Goal: Task Accomplishment & Management: Complete application form

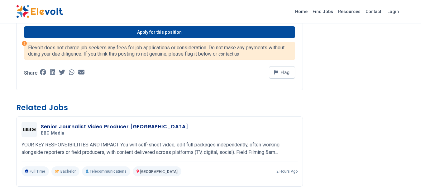
scroll to position [895, 0]
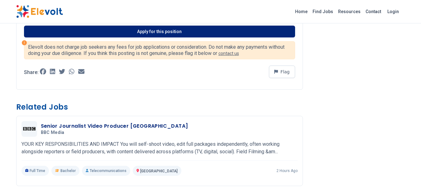
click at [137, 32] on link "Apply for this position" at bounding box center [159, 32] width 271 height 12
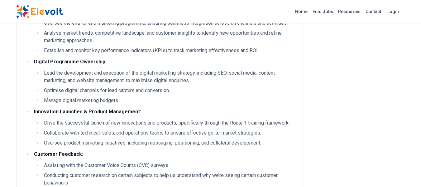
scroll to position [53, 0]
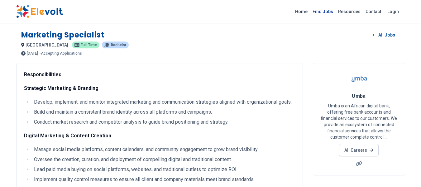
click at [330, 14] on link "Find Jobs" at bounding box center [323, 12] width 26 height 10
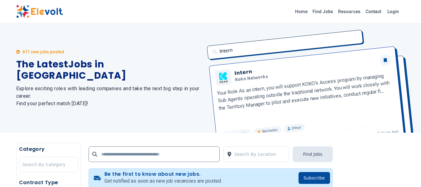
scroll to position [30, 0]
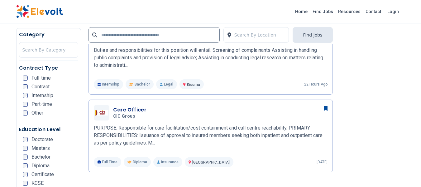
scroll to position [442, 0]
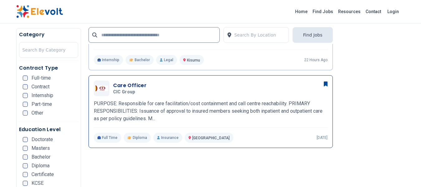
click at [126, 92] on span "CIC group" at bounding box center [124, 92] width 22 height 6
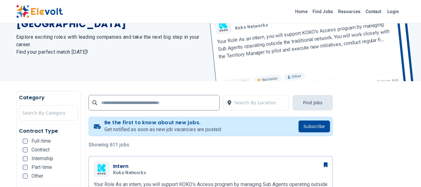
scroll to position [52, 0]
click at [167, 101] on input "text" at bounding box center [153, 102] width 131 height 16
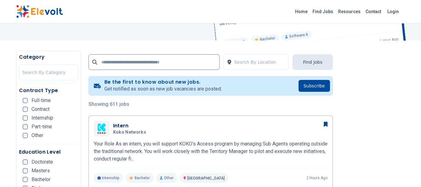
scroll to position [92, 0]
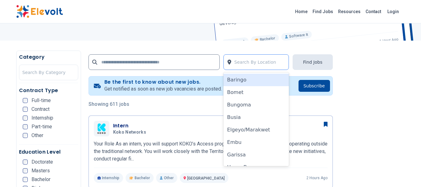
click at [241, 59] on div at bounding box center [259, 62] width 51 height 12
click at [182, 61] on input "text" at bounding box center [153, 62] width 131 height 16
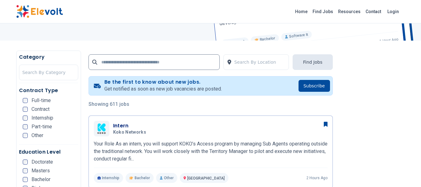
click at [183, 65] on input "text" at bounding box center [153, 62] width 131 height 16
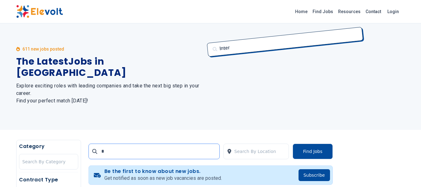
scroll to position [0, 0]
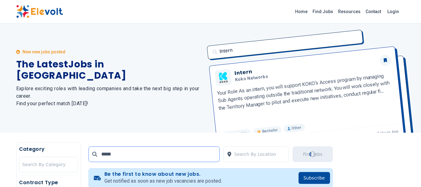
type input "******"
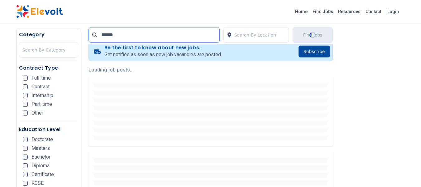
scroll to position [126, 0]
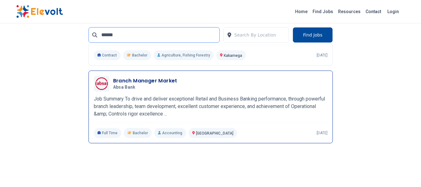
scroll to position [1205, 0]
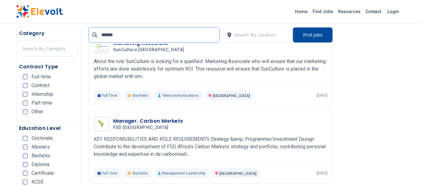
drag, startPoint x: 125, startPoint y: 35, endPoint x: 71, endPoint y: 29, distance: 53.6
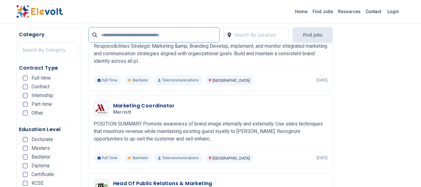
scroll to position [28, 0]
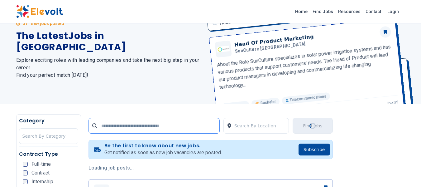
type input "*"
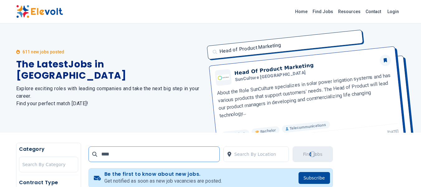
type input "*****"
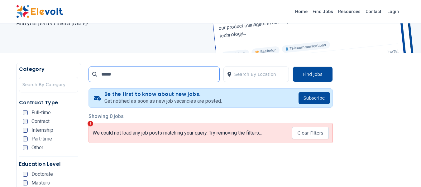
scroll to position [76, 0]
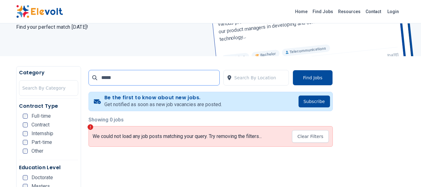
drag, startPoint x: 119, startPoint y: 79, endPoint x: 64, endPoint y: 79, distance: 54.5
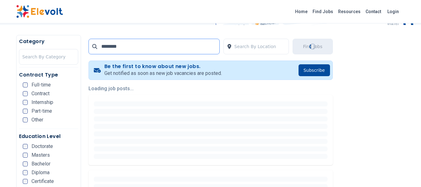
scroll to position [108, 0]
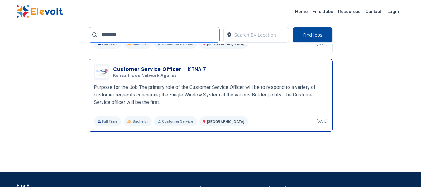
scroll to position [667, 0]
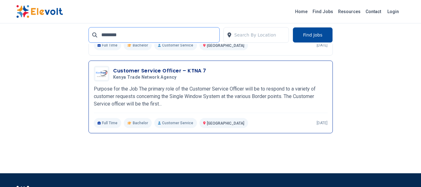
type input "********"
click at [159, 74] on h3 "Customer Service Officer – KTNA 7" at bounding box center [159, 70] width 93 height 7
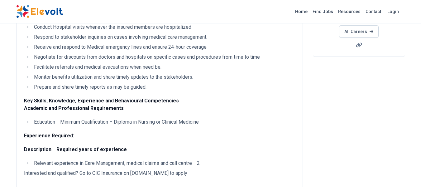
scroll to position [119, 0]
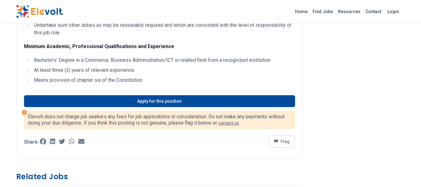
scroll to position [263, 0]
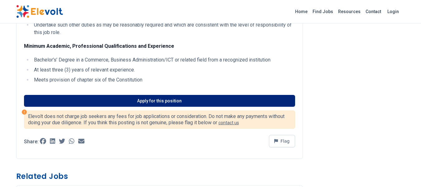
click at [111, 107] on link "Apply for this position" at bounding box center [159, 101] width 271 height 12
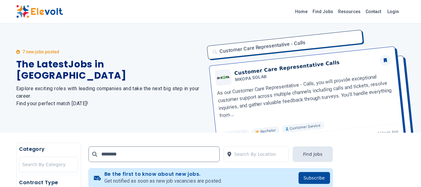
click at [30, 55] on p "7 new jobs posted" at bounding box center [40, 52] width 37 height 6
click at [36, 55] on p "7 new jobs posted" at bounding box center [40, 52] width 37 height 6
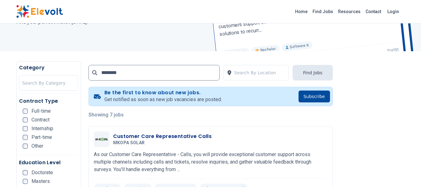
scroll to position [82, 0]
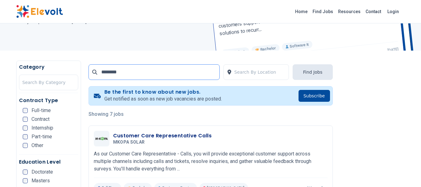
drag, startPoint x: 127, startPoint y: 78, endPoint x: 80, endPoint y: 69, distance: 48.0
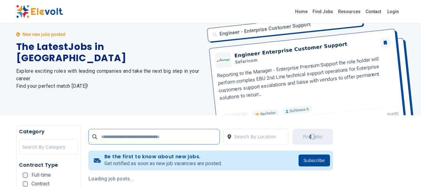
scroll to position [0, 0]
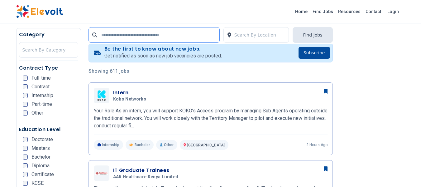
scroll to position [125, 0]
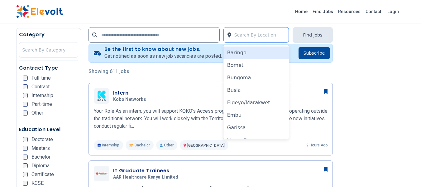
click at [266, 40] on div at bounding box center [259, 35] width 51 height 12
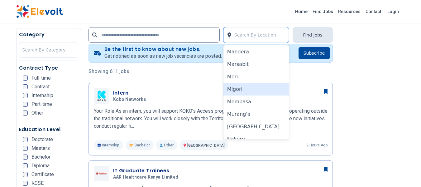
scroll to position [288, 0]
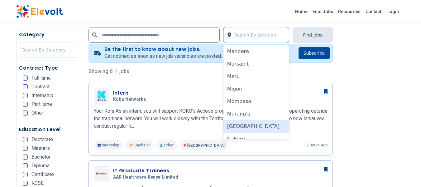
click at [235, 128] on div "[GEOGRAPHIC_DATA]" at bounding box center [256, 126] width 66 height 12
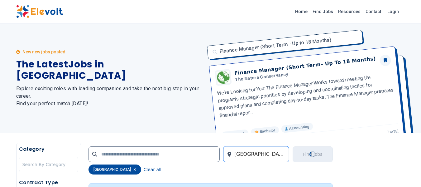
scroll to position [41, 0]
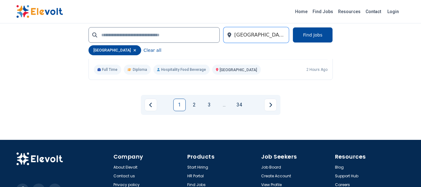
scroll to position [1491, 0]
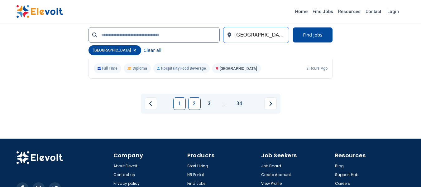
click at [197, 101] on link "2" at bounding box center [194, 103] width 12 height 12
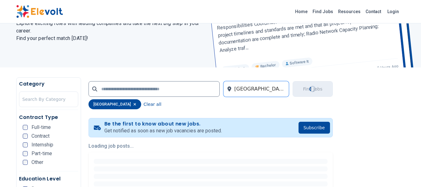
scroll to position [64, 0]
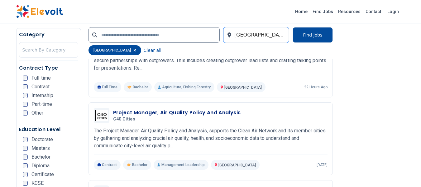
scroll to position [1104, 0]
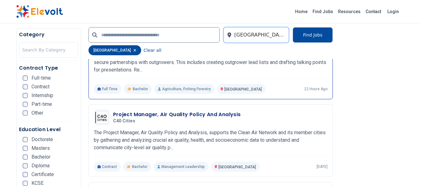
click at [239, 79] on div "Business Development Associate SunCulture Kenya 09/16/2025 10/16/2025 Nairobi K…" at bounding box center [211, 63] width 234 height 62
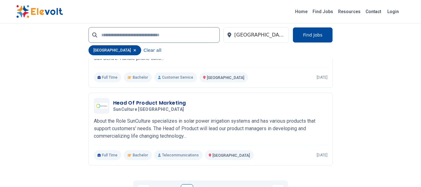
scroll to position [1433, 0]
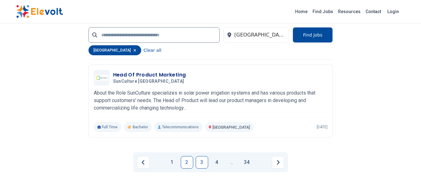
click at [202, 163] on link "3" at bounding box center [202, 162] width 12 height 12
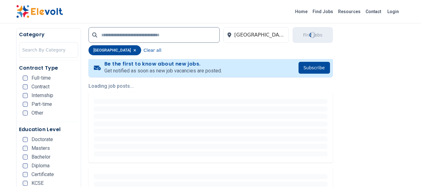
scroll to position [139, 0]
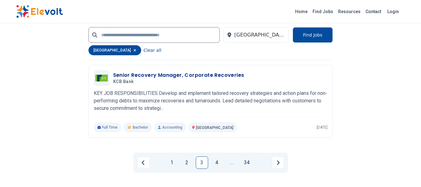
scroll to position [1450, 0]
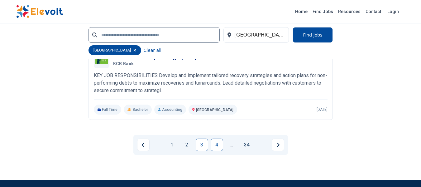
click at [217, 146] on link "4" at bounding box center [217, 144] width 12 height 12
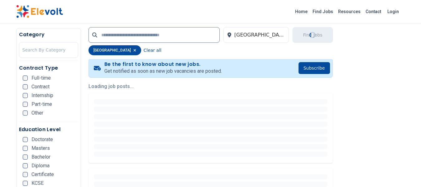
scroll to position [130, 0]
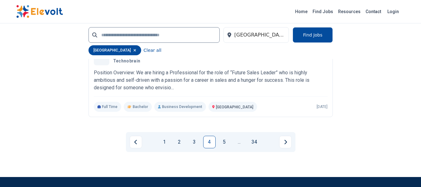
scroll to position [1386, 0]
